Goal: Information Seeking & Learning: Learn about a topic

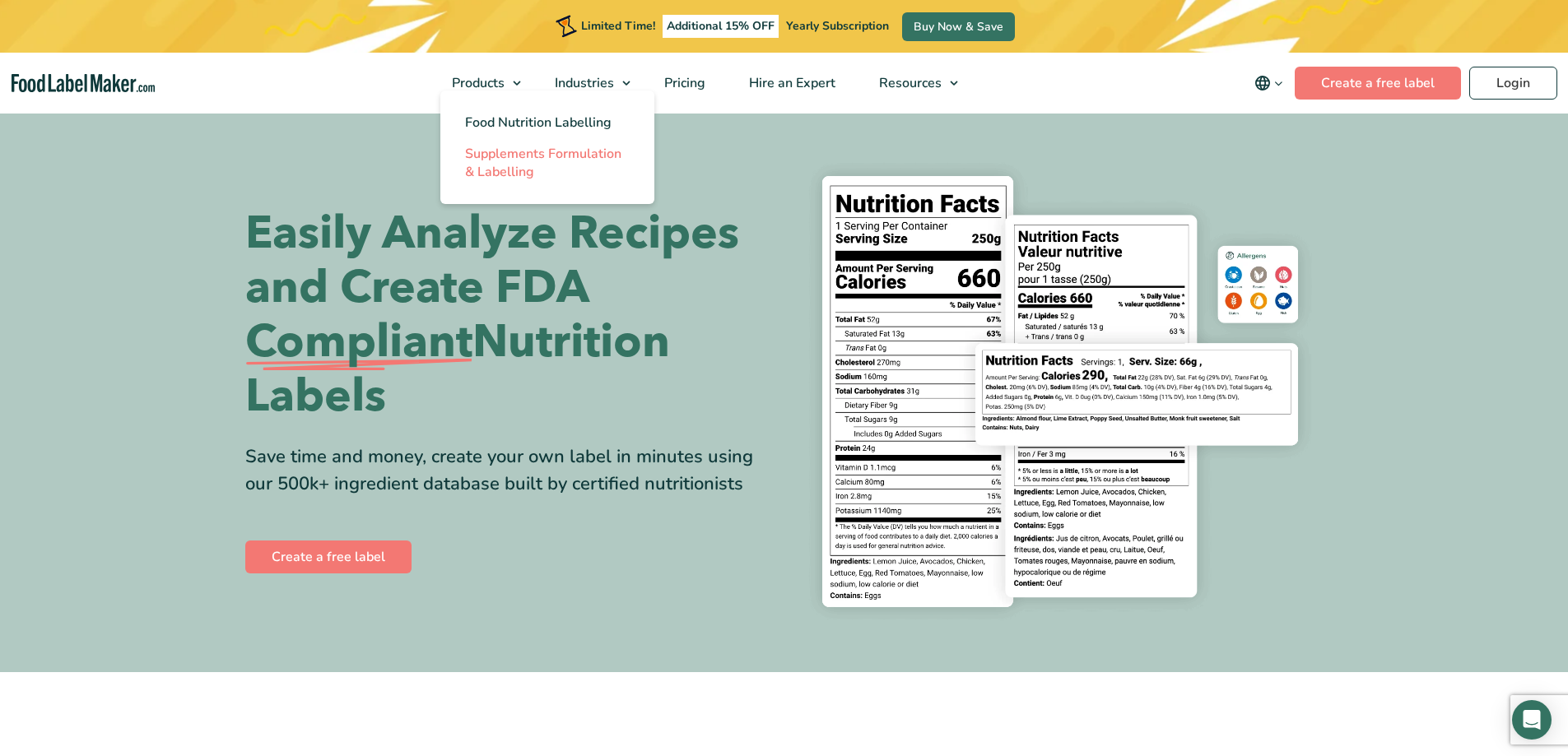
click at [494, 155] on span "Supplements Formulation & Labelling" at bounding box center [543, 162] width 157 height 36
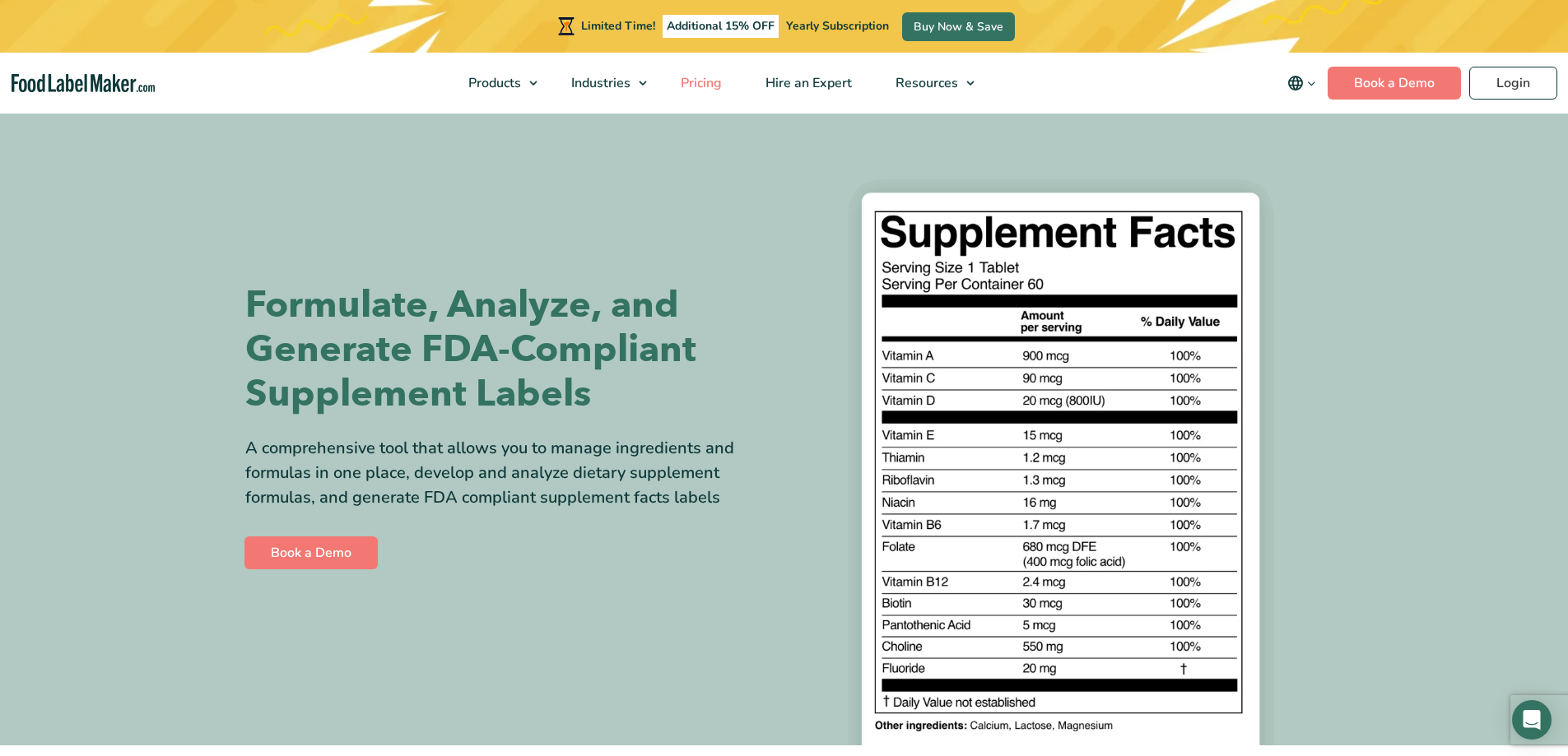
click at [705, 79] on span "Pricing" at bounding box center [699, 83] width 48 height 19
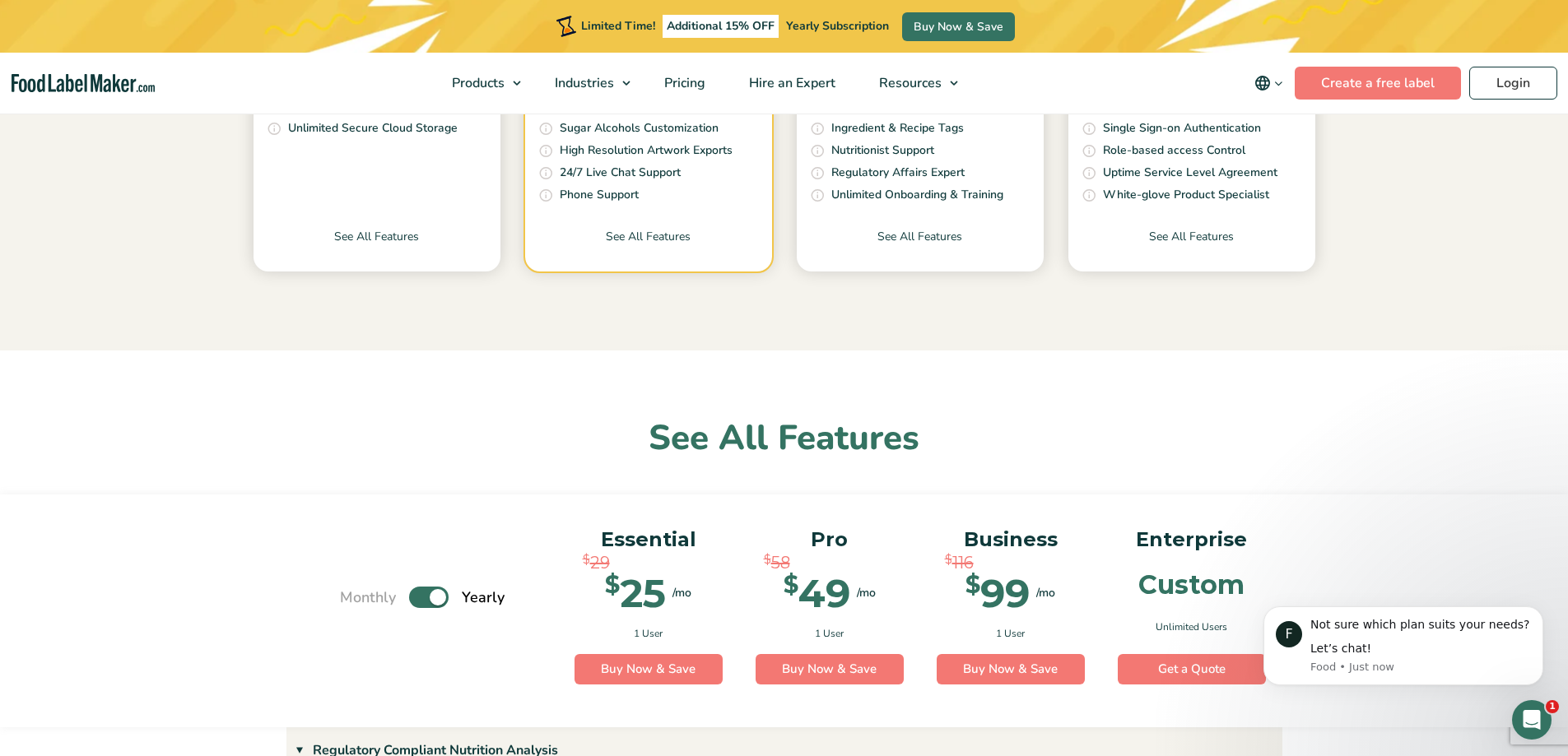
scroll to position [494, 0]
